Goal: Use online tool/utility: Utilize a website feature to perform a specific function

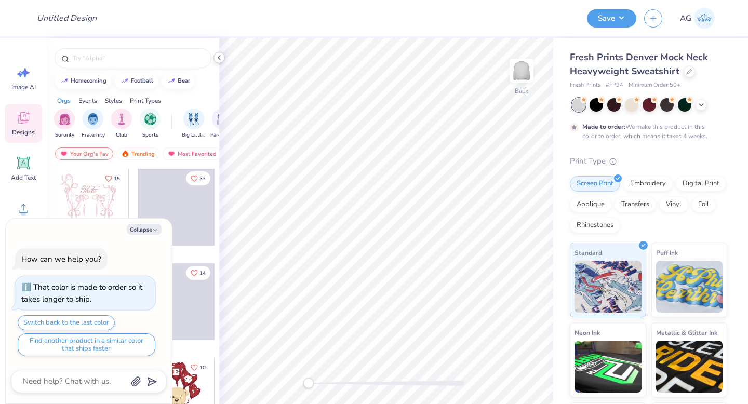
click at [218, 57] on polyline at bounding box center [219, 58] width 2 height 4
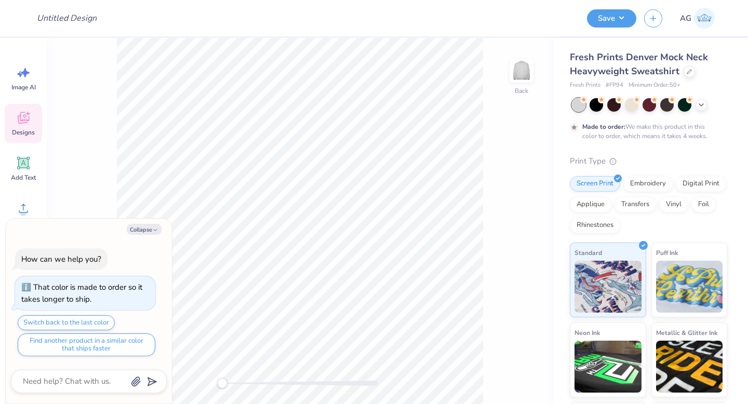
click at [149, 222] on div "Collapse How can we help you? That color is made to order so it takes longer to…" at bounding box center [89, 311] width 166 height 185
click at [140, 230] on button "Collapse" at bounding box center [144, 229] width 35 height 11
type textarea "x"
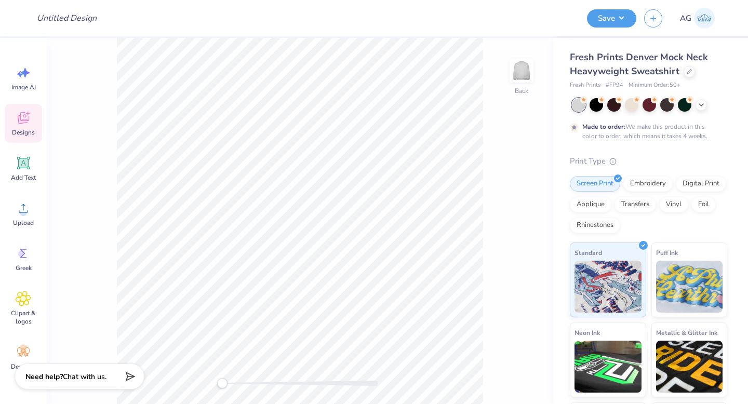
click at [16, 116] on icon at bounding box center [24, 118] width 16 height 16
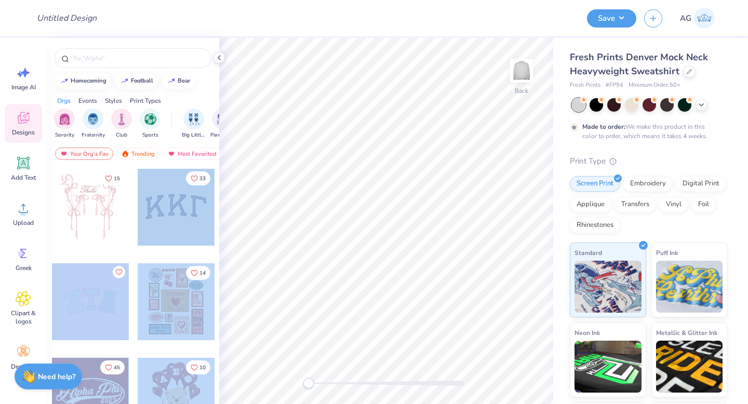
click at [364, 226] on div "Design Title Save AG Image AI Designs Add Text Upload Greek Clipart & logos Dec…" at bounding box center [374, 202] width 748 height 404
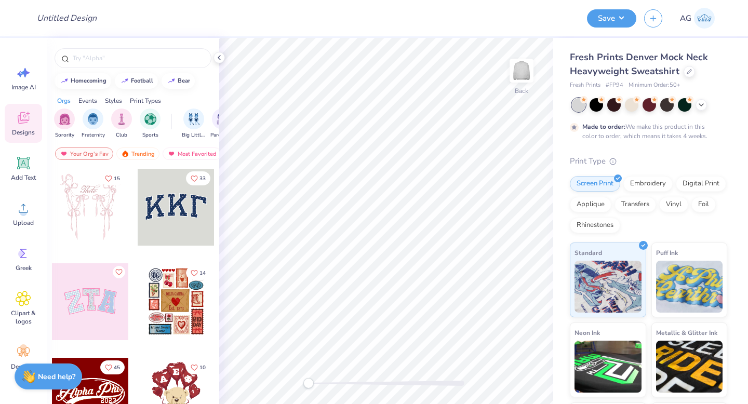
click at [181, 221] on div at bounding box center [176, 207] width 77 height 77
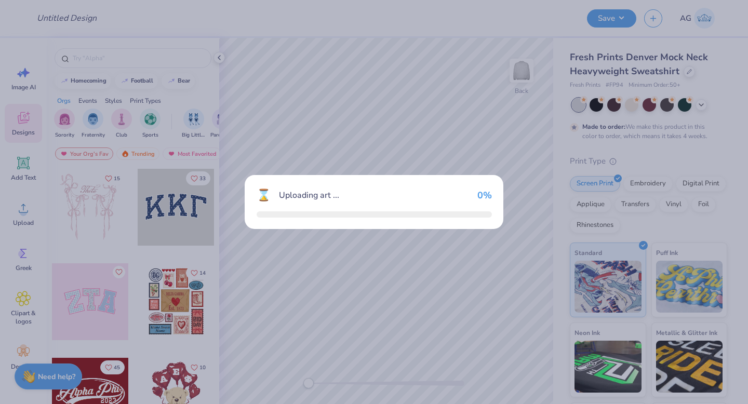
click at [181, 221] on div "⌛ Uploading art ... 0 %" at bounding box center [374, 202] width 748 height 404
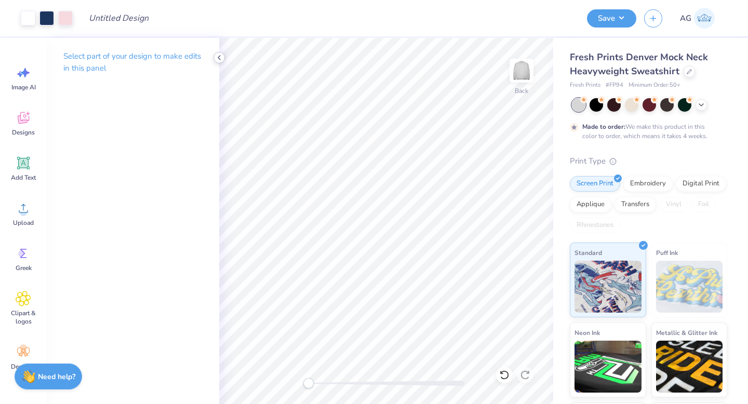
click at [220, 55] on icon at bounding box center [219, 58] width 8 height 8
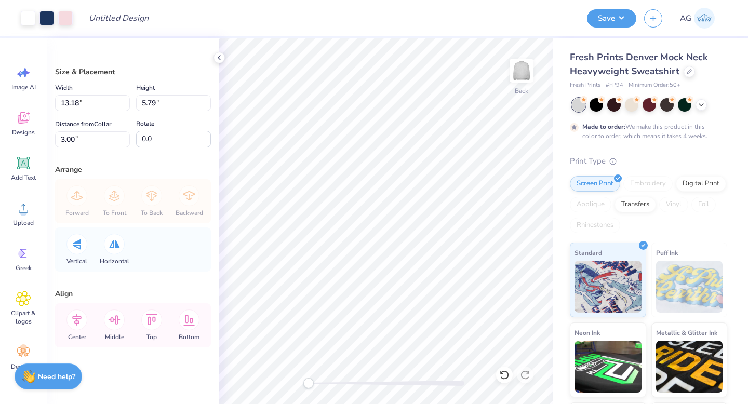
type input "13.18"
type input "5.79"
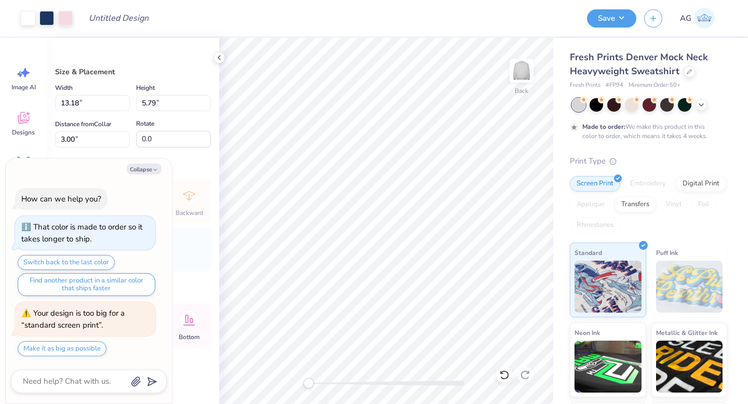
type textarea "x"
type input "5.48"
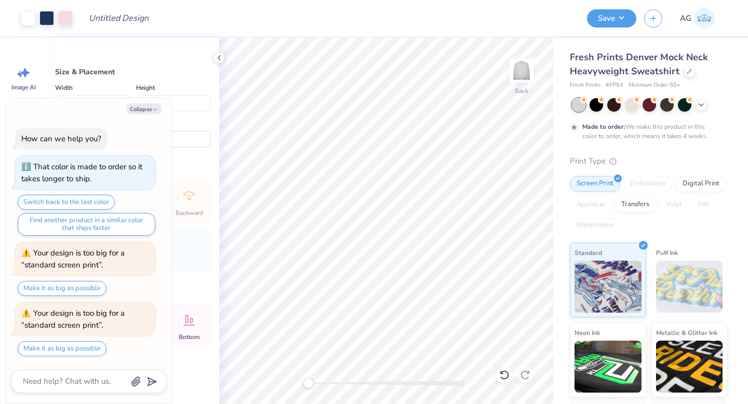
type textarea "x"
type input "14.70"
type input "6.45"
type input "4.81"
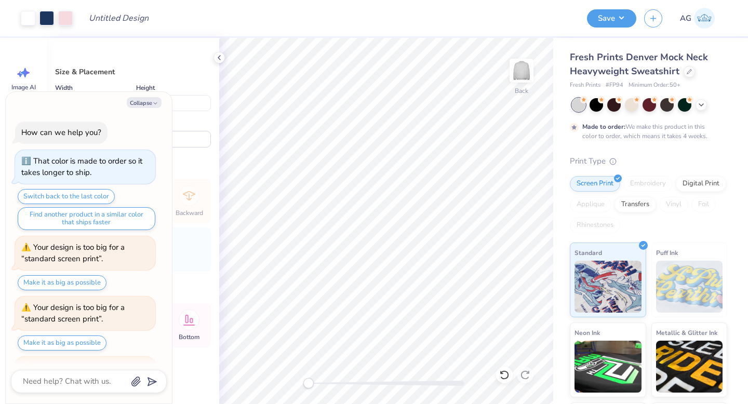
scroll to position [54, 0]
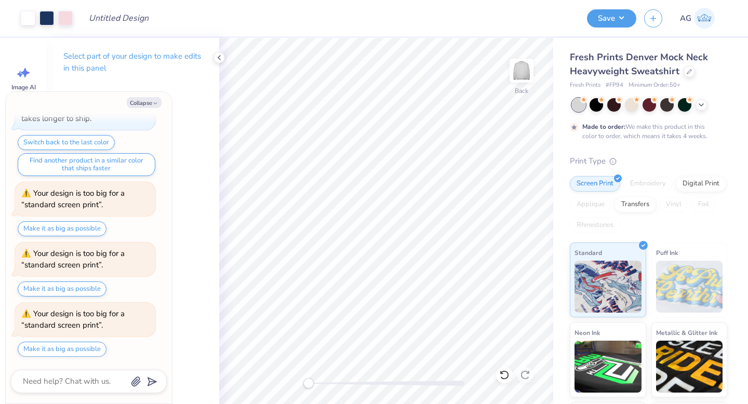
type textarea "x"
